Goal: Task Accomplishment & Management: Complete application form

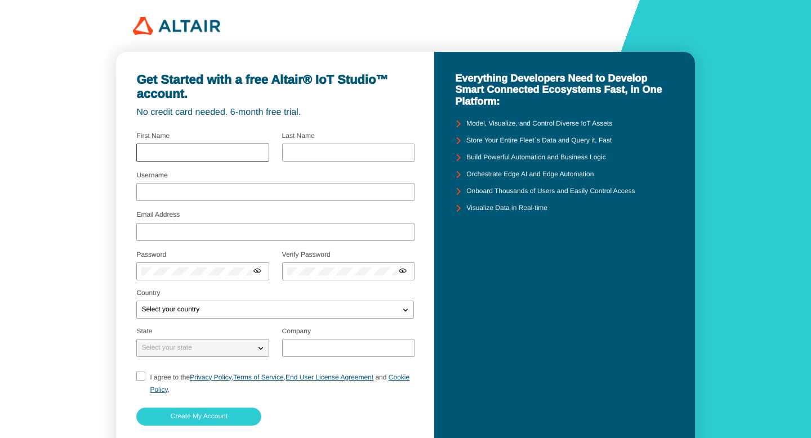
click at [248, 157] on div at bounding box center [202, 153] width 132 height 18
type input "SHRINATH"
type input "A"
type input "shrinathaboti@gmail.com"
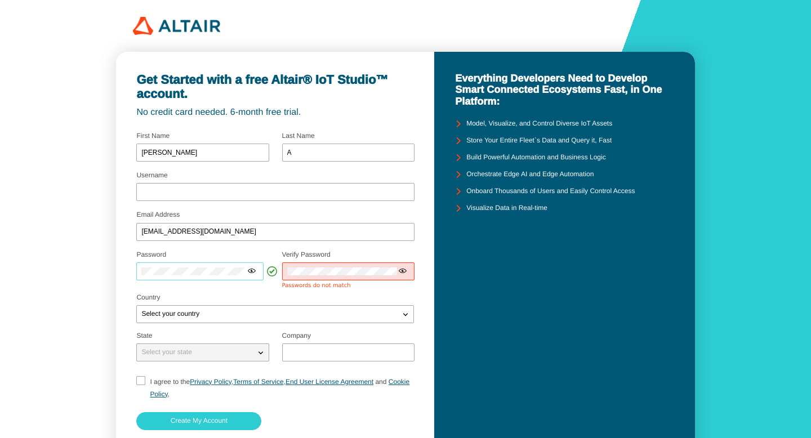
click at [136, 269] on div at bounding box center [202, 271] width 132 height 18
click at [271, 308] on div "Select your country" at bounding box center [274, 314] width 277 height 18
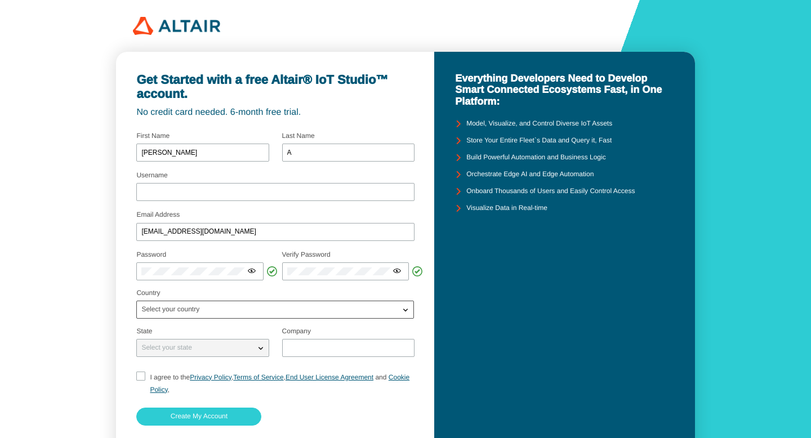
click at [271, 308] on div "Select your country" at bounding box center [268, 309] width 262 height 11
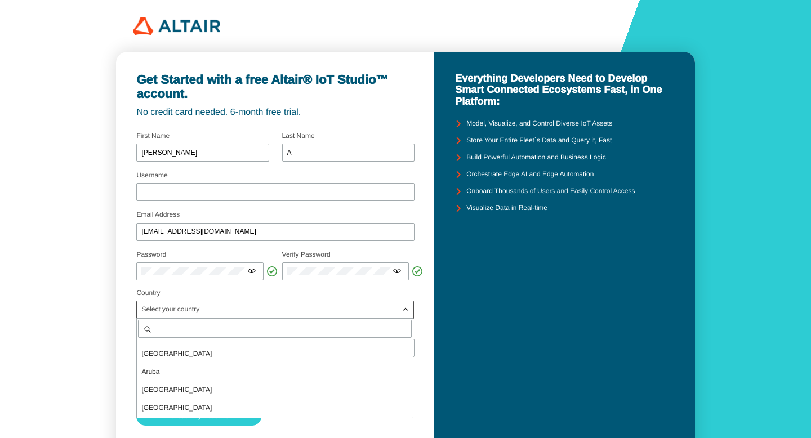
scroll to position [184, 0]
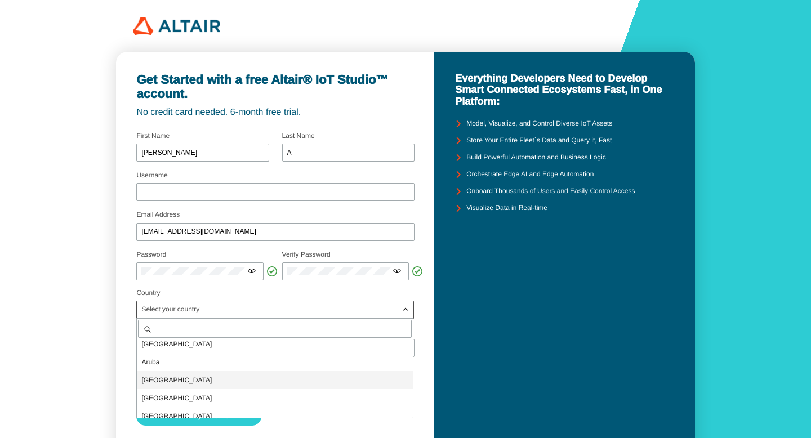
click at [232, 380] on p "Australia" at bounding box center [275, 380] width 276 height 11
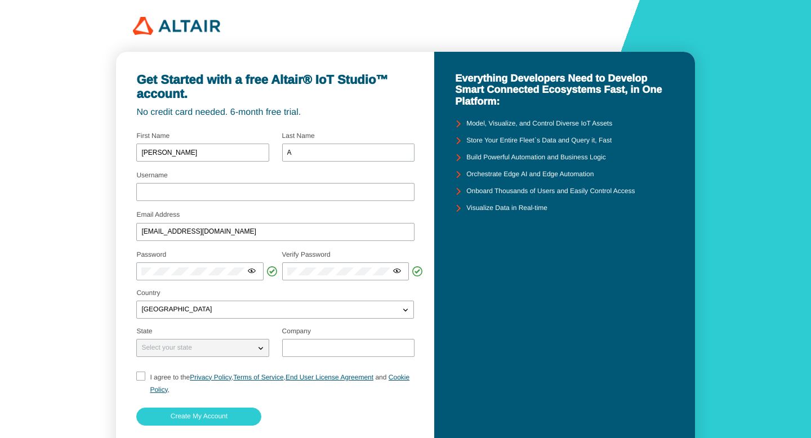
click at [251, 353] on div "Select your state" at bounding box center [196, 347] width 118 height 11
click at [264, 349] on iron-icon at bounding box center [260, 347] width 11 height 11
click at [140, 375] on input "I agree to the Privacy Policy , Terms of Service , End User License Agreement a…" at bounding box center [139, 384] width 7 height 24
checkbox input "true"
click at [225, 193] on input "Username" at bounding box center [275, 193] width 268 height 8
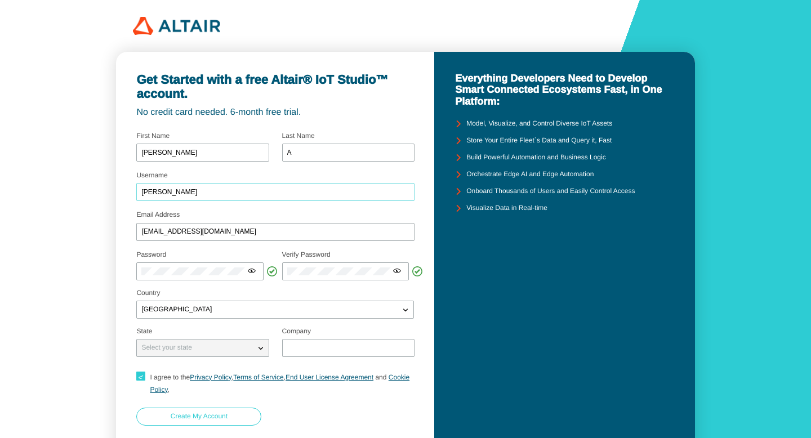
type input "shrinath"
click at [0, 0] on slot "Create My Account" at bounding box center [0, 0] width 0 height 0
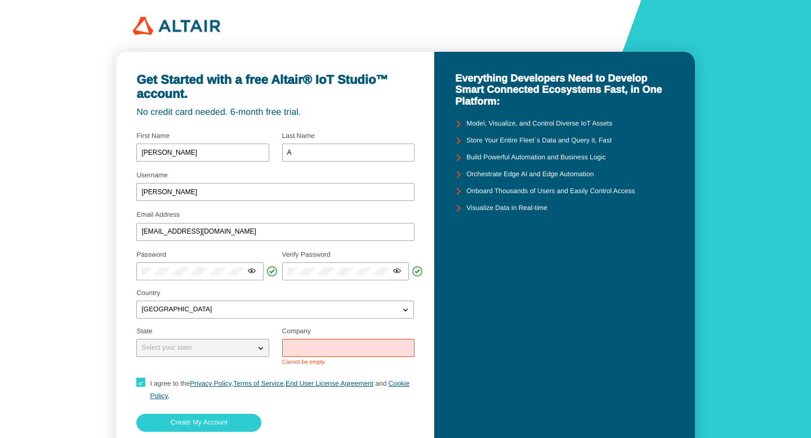
click at [311, 348] on input "text" at bounding box center [348, 348] width 122 height 8
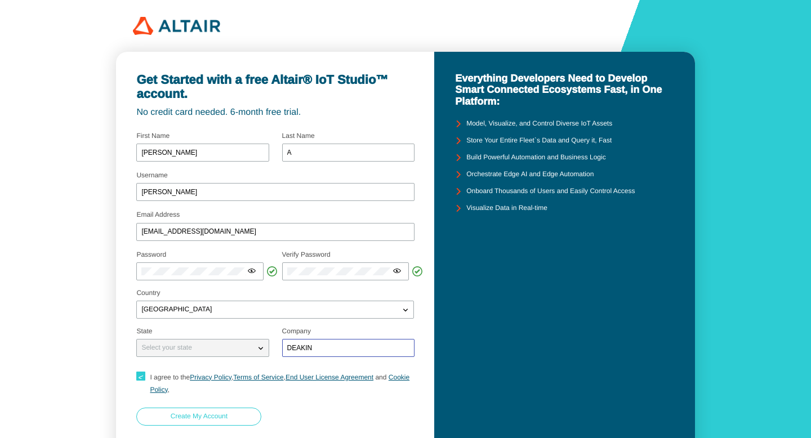
type input "DEAKIN"
click at [238, 413] on paper-button "Create My Account" at bounding box center [198, 417] width 125 height 18
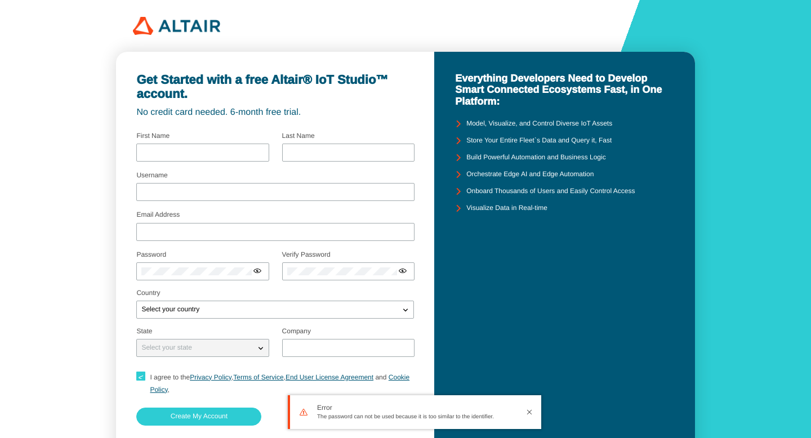
type input "SHRINATH"
type input "A"
type input "[PERSON_NAME]"
type input "shrinathaboti@gmail.com"
type input "DEAKIN"
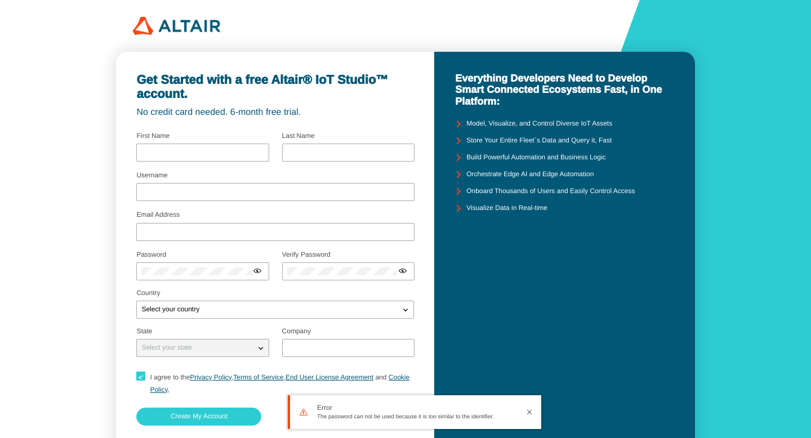
checkbox input "true"
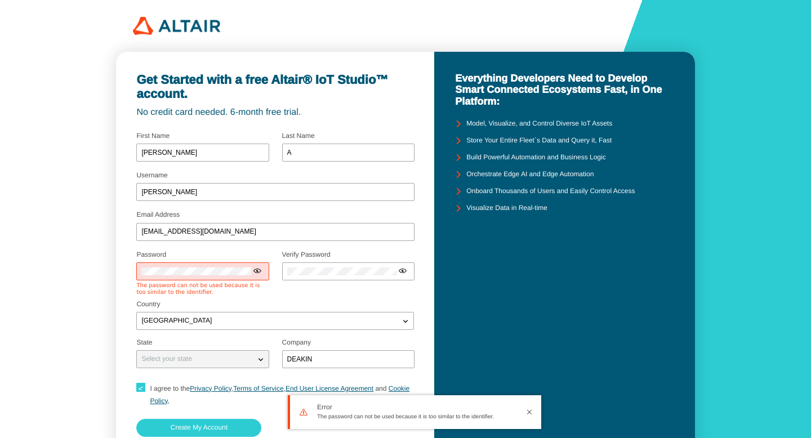
click at [137, 272] on div at bounding box center [202, 271] width 132 height 18
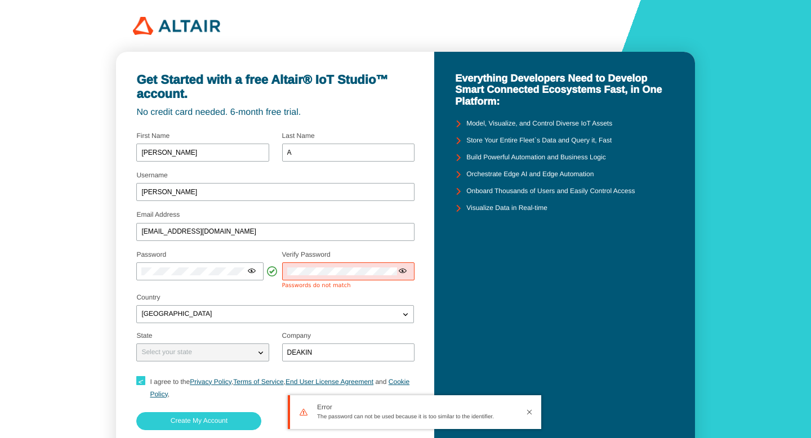
click at [286, 274] on div at bounding box center [348, 271] width 132 height 18
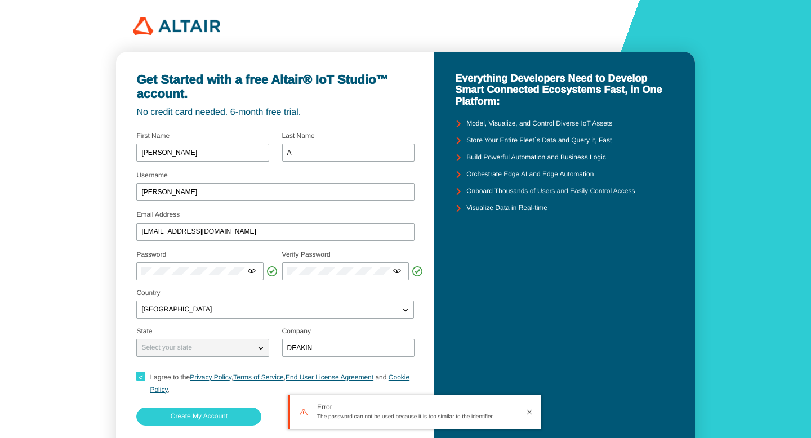
click at [255, 286] on fieldset "Password Select your password carefully Use at least 8 characters a passphrase …" at bounding box center [202, 269] width 132 height 42
click at [235, 415] on paper-button "Create My Account" at bounding box center [198, 417] width 125 height 18
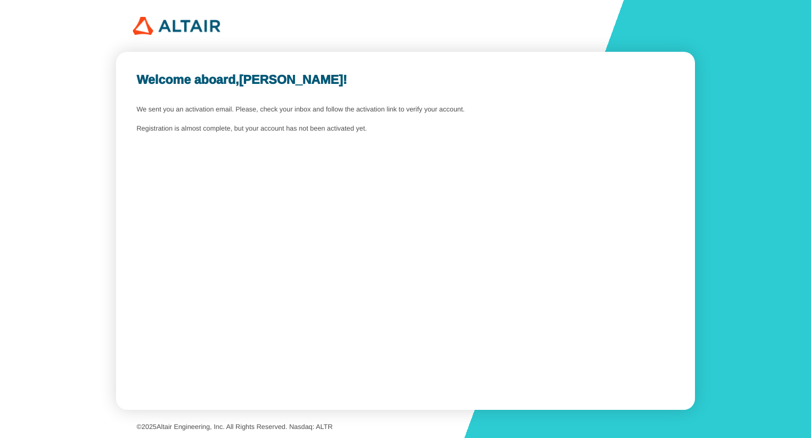
click at [364, 195] on div "Welcome aboard, shrinath ! We sent you an activation email. Please, check your …" at bounding box center [406, 231] width 580 height 358
drag, startPoint x: 219, startPoint y: 108, endPoint x: 263, endPoint y: 142, distance: 55.8
click at [263, 142] on div "Welcome aboard, shrinath ! We sent you an activation email. Please, check your …" at bounding box center [406, 231] width 580 height 358
click at [215, 145] on div "Welcome aboard, shrinath ! We sent you an activation email. Please, check your …" at bounding box center [406, 231] width 580 height 358
